Goal: Information Seeking & Learning: Learn about a topic

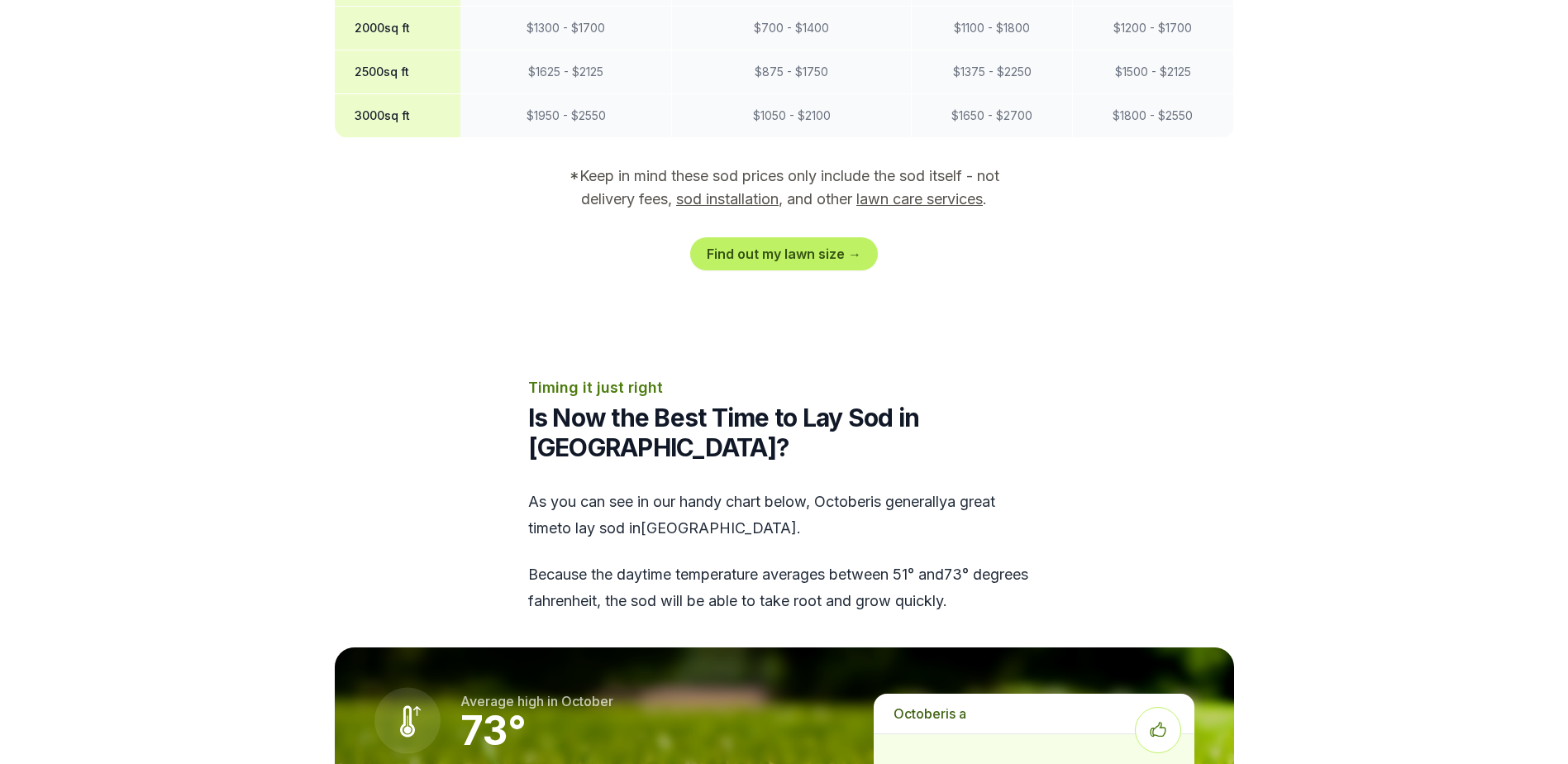
scroll to position [1986, 0]
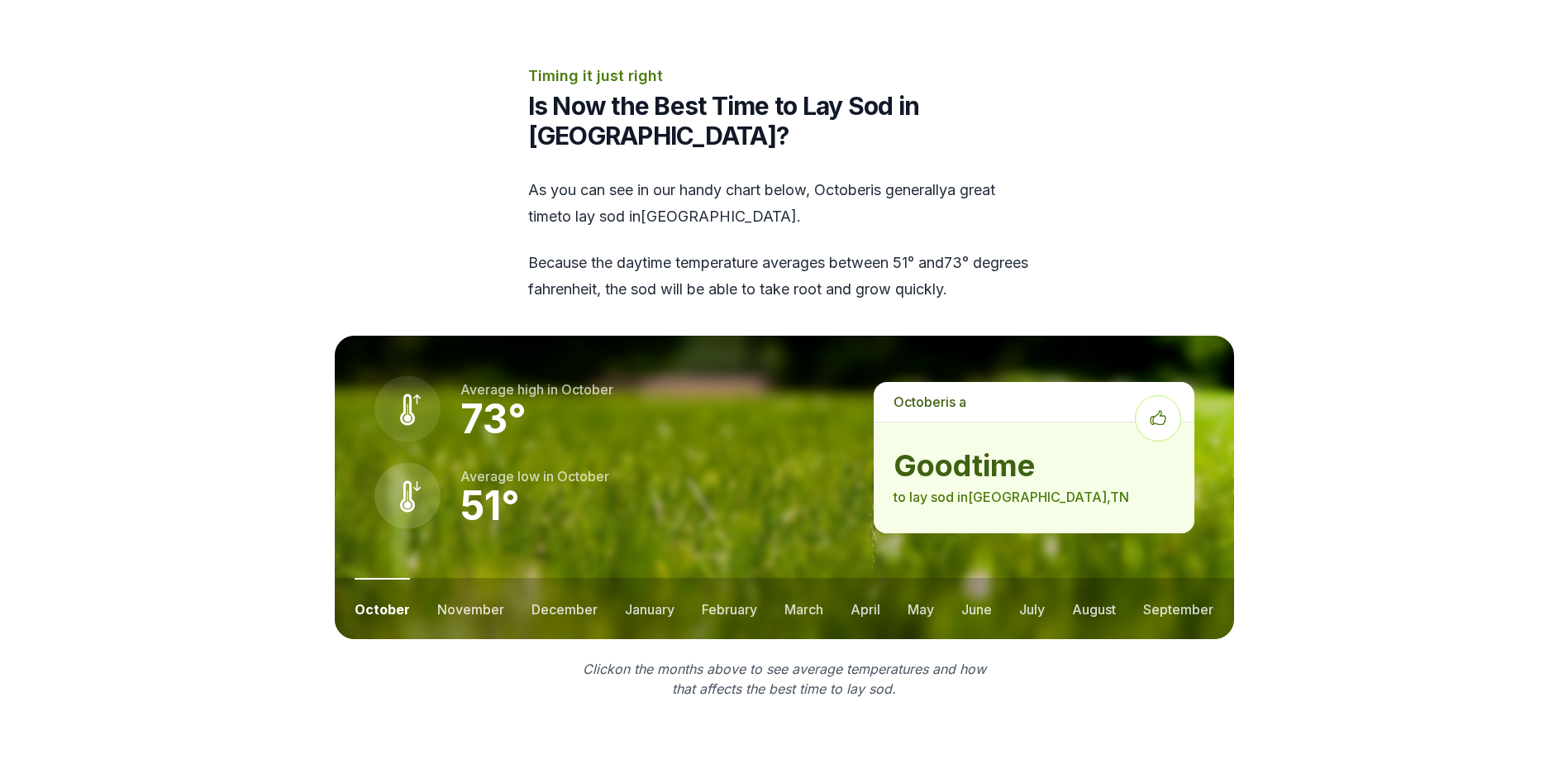
click at [460, 579] on button "november" at bounding box center [471, 609] width 67 height 61
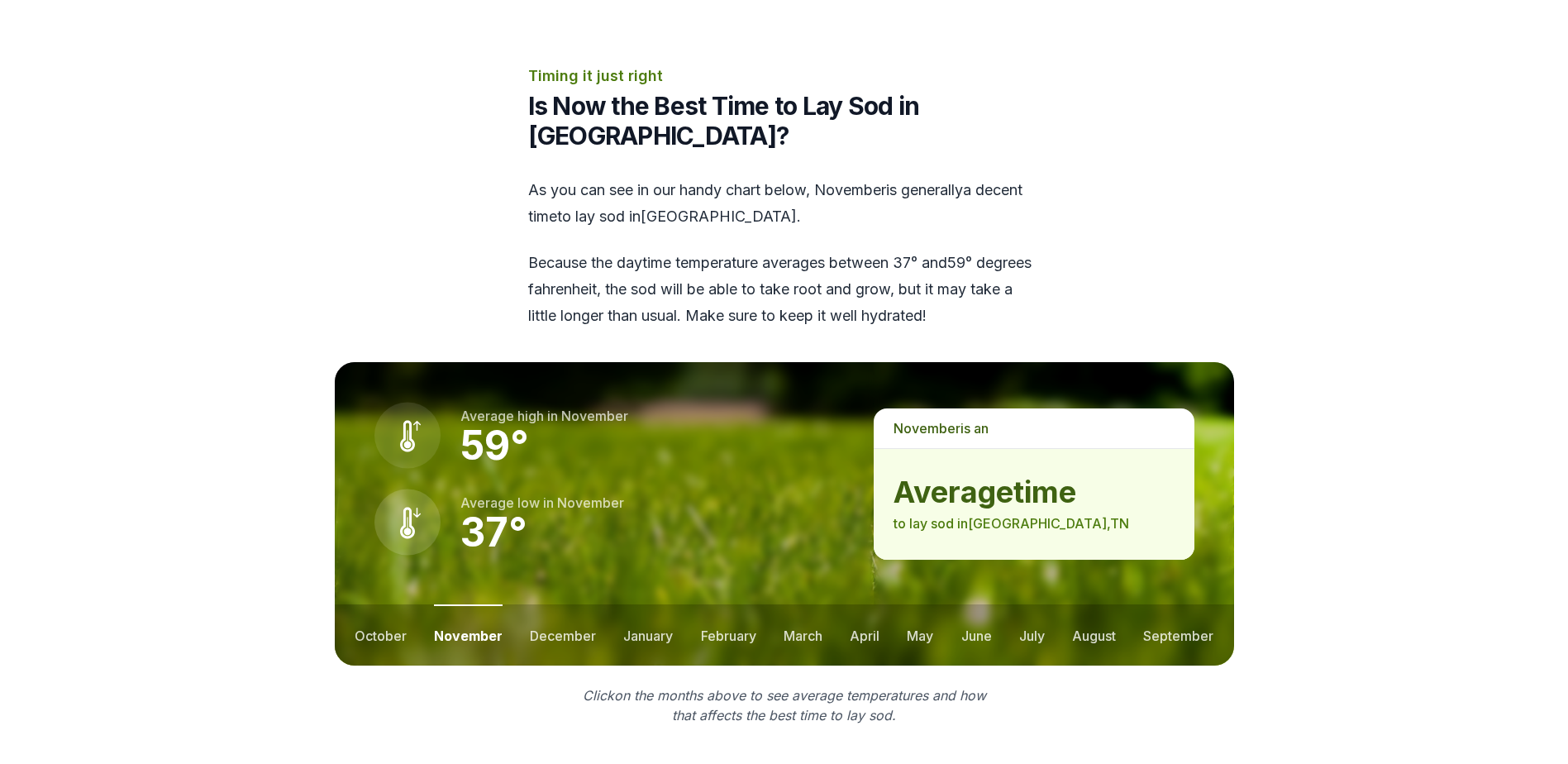
click at [537, 605] on button "december" at bounding box center [562, 635] width 66 height 61
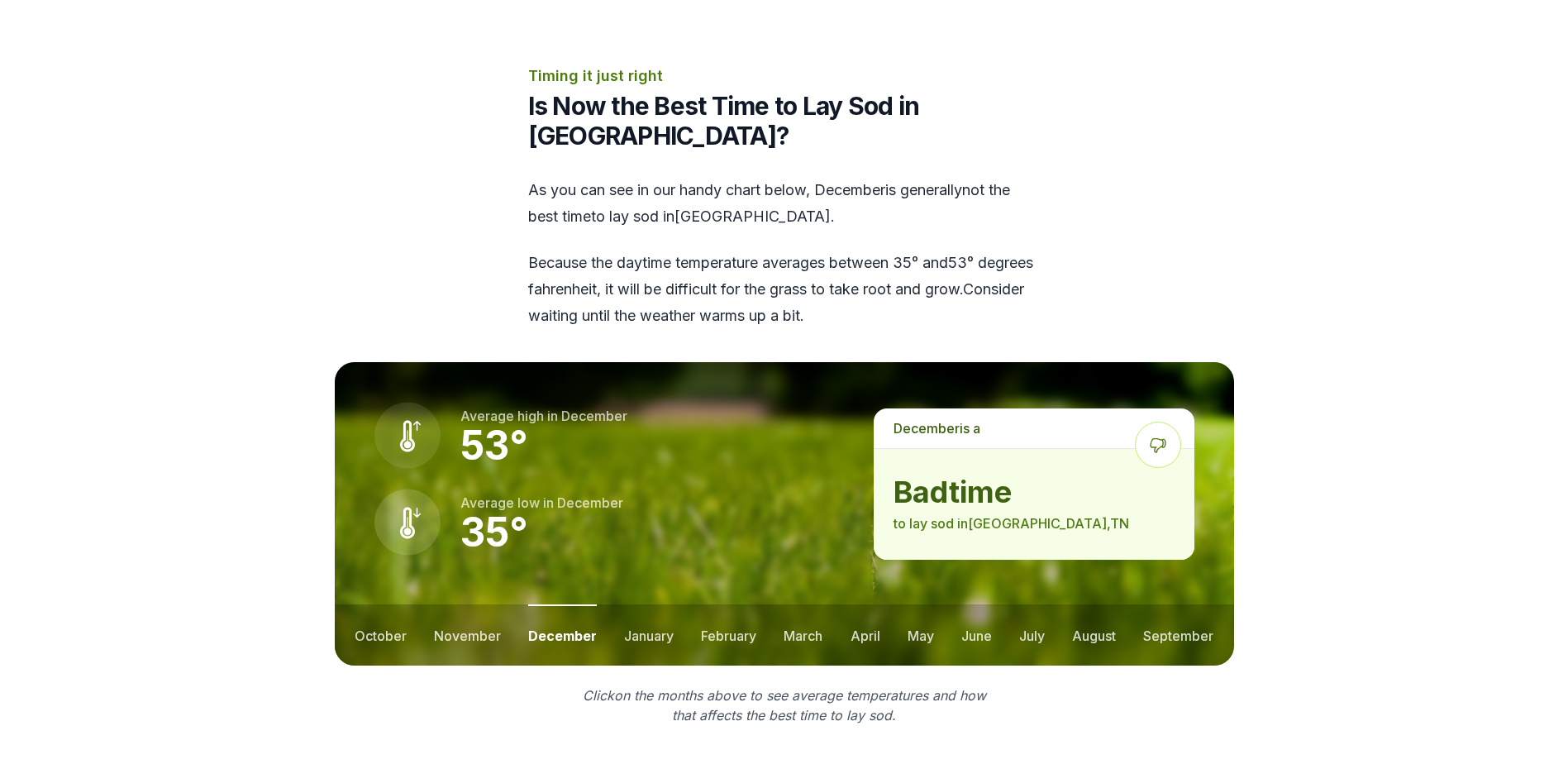
click at [636, 605] on button "january" at bounding box center [649, 635] width 49 height 61
click at [744, 605] on button "february" at bounding box center [731, 635] width 56 height 61
click at [789, 605] on button "march" at bounding box center [805, 635] width 39 height 61
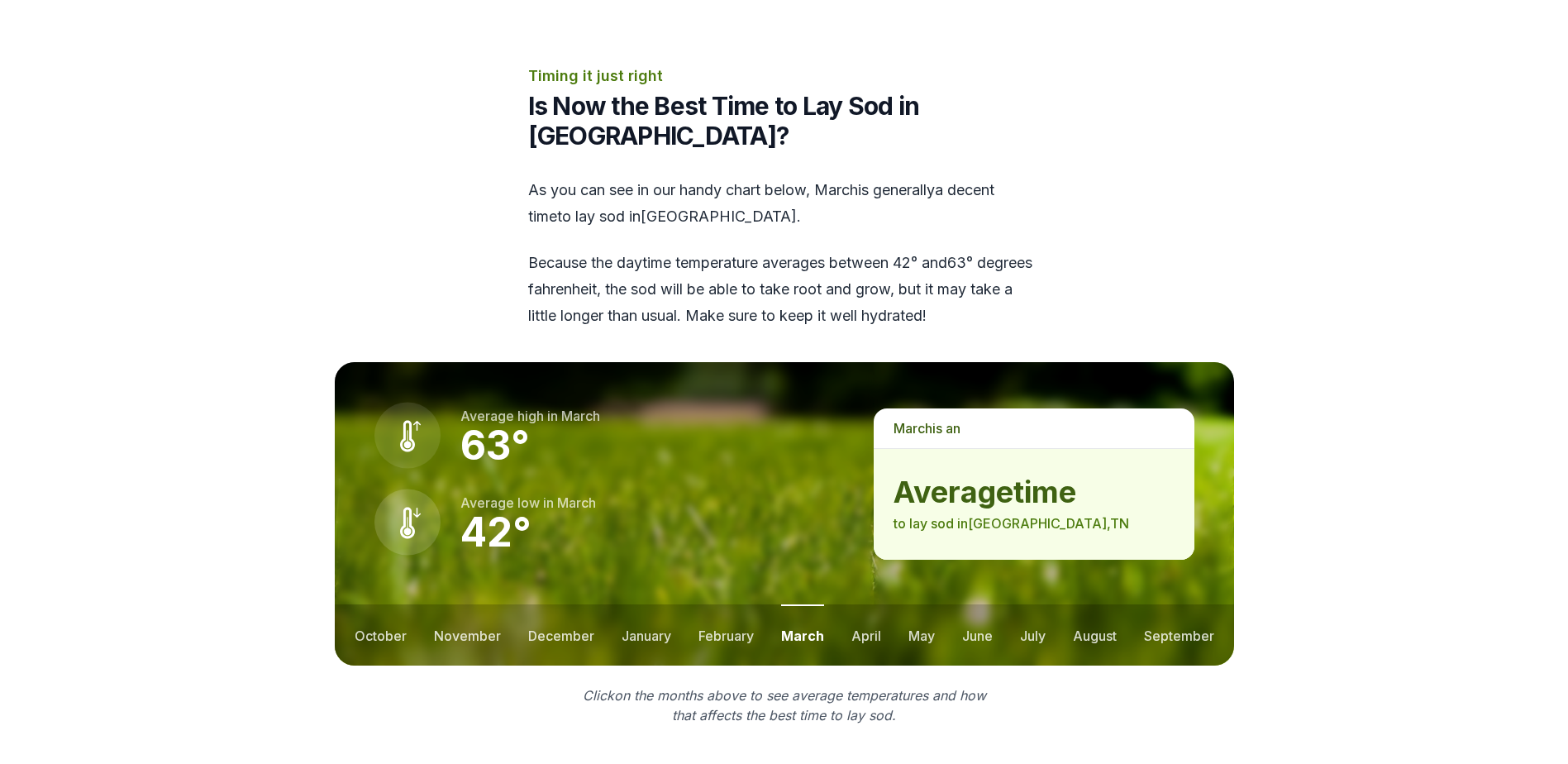
click at [857, 605] on button "april" at bounding box center [867, 635] width 30 height 61
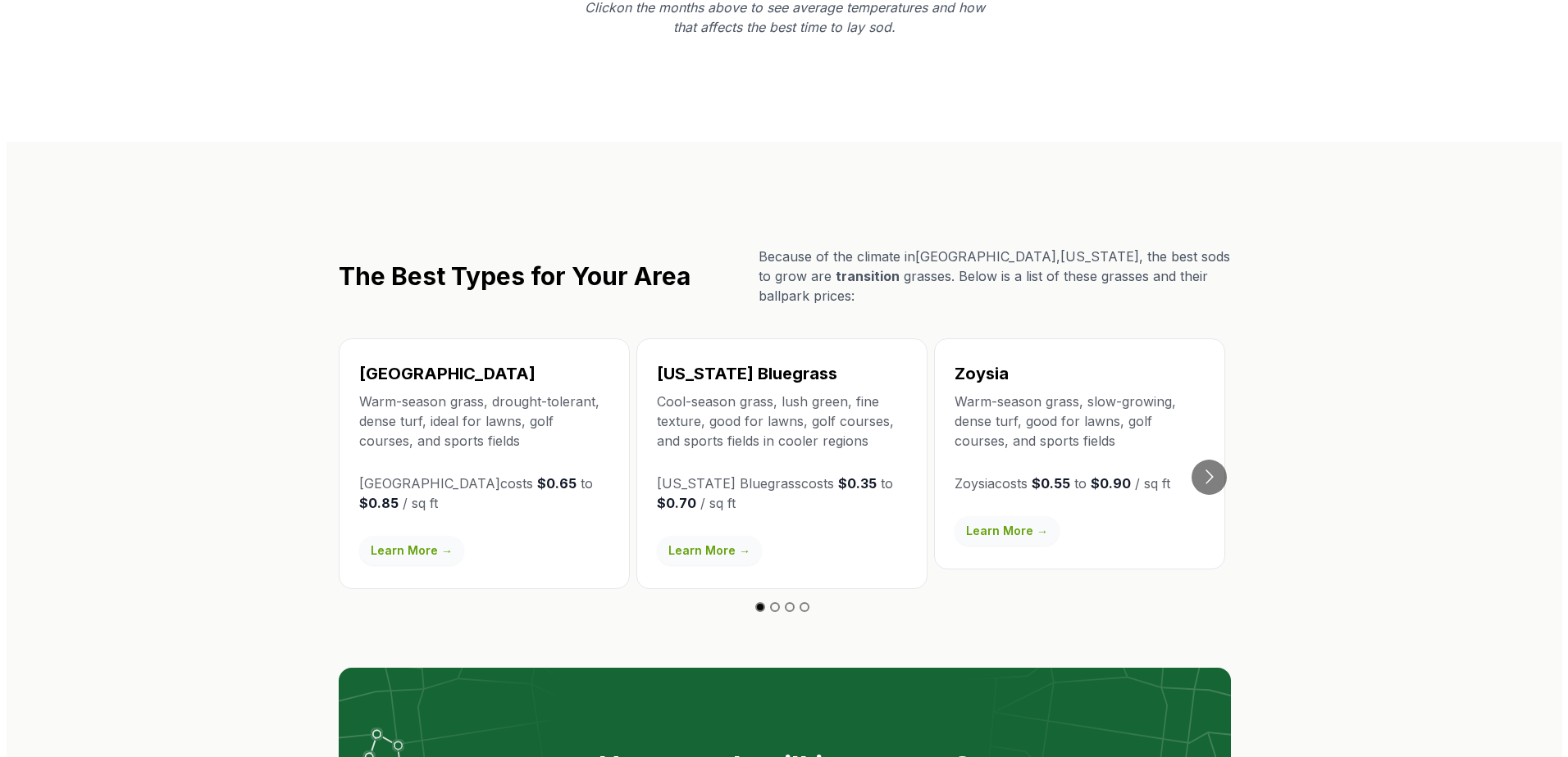
scroll to position [2869, 0]
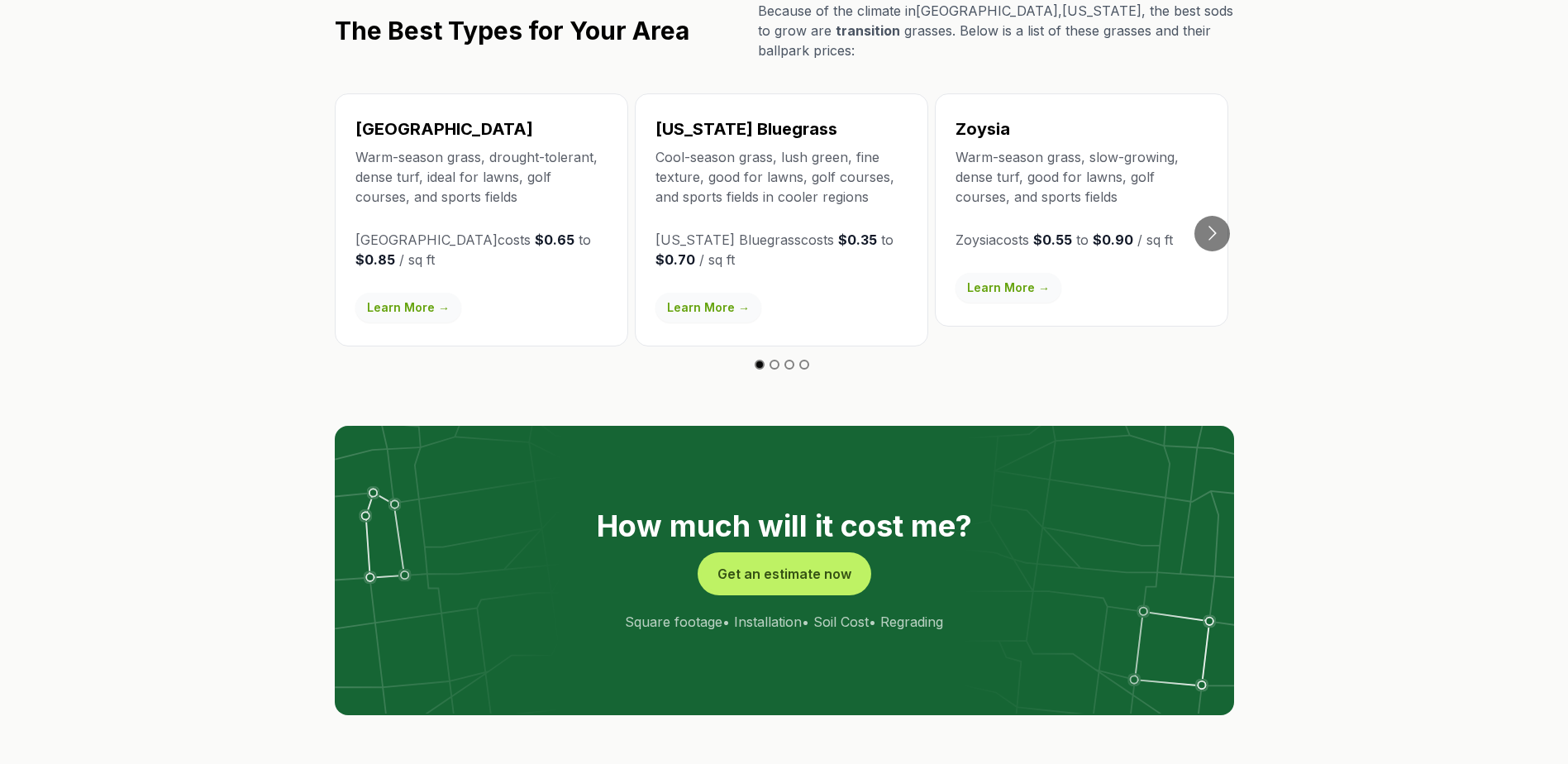
click at [741, 556] on button "Get an estimate now" at bounding box center [784, 573] width 167 height 36
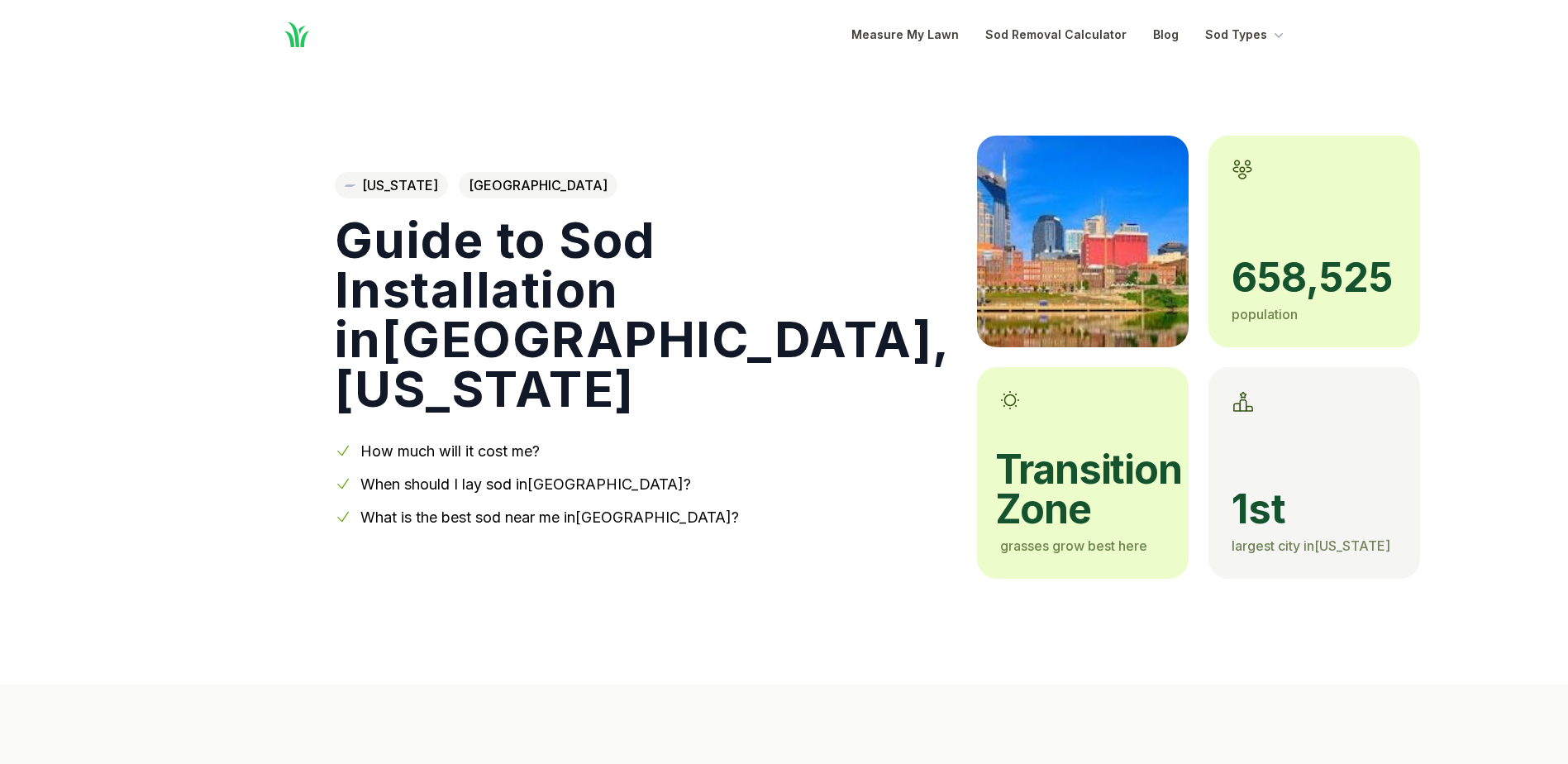
click at [505, 521] on link "What is the best sod near me in Nashville ?" at bounding box center [549, 518] width 379 height 18
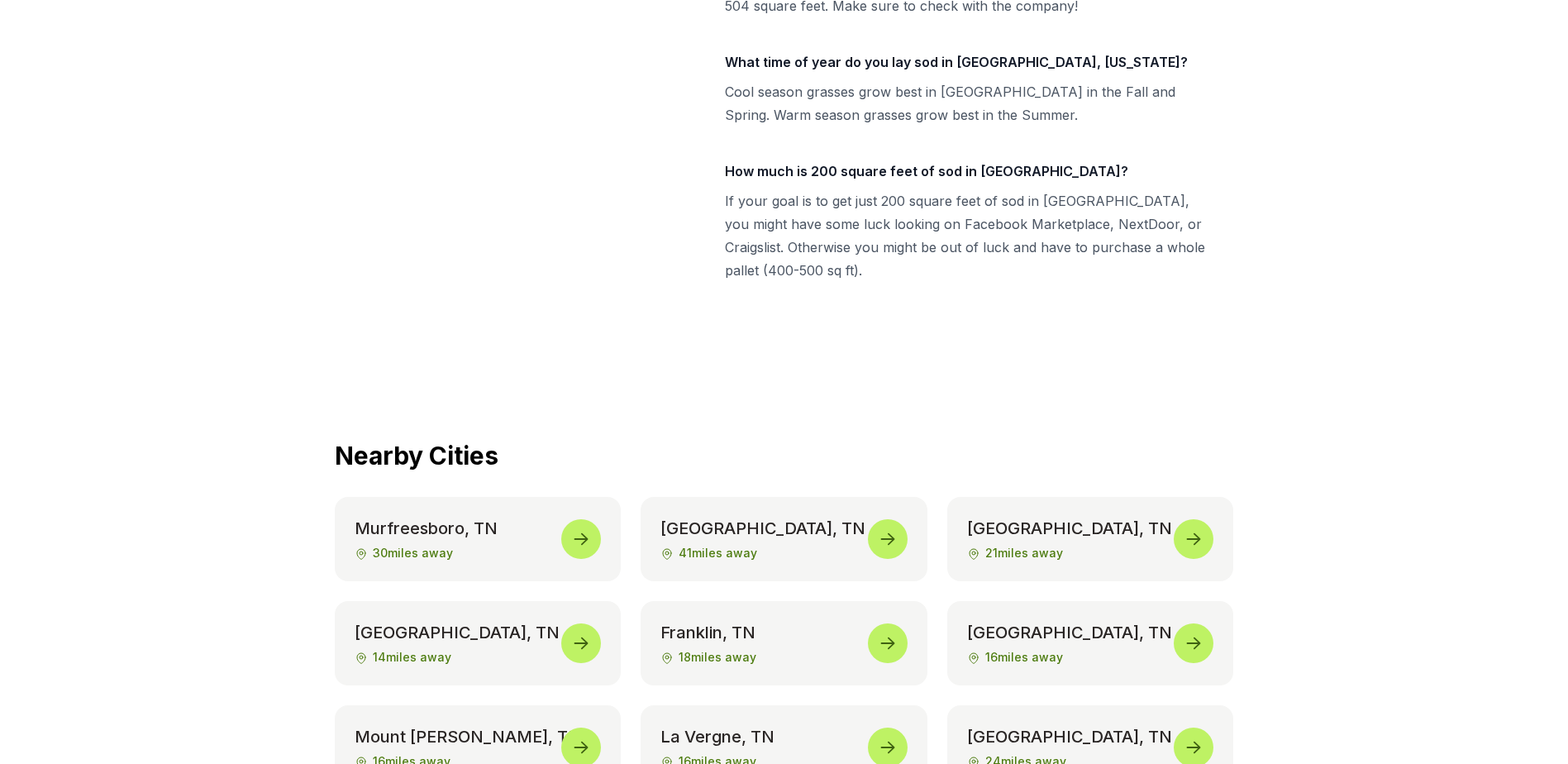
scroll to position [7725, 0]
